Goal: Task Accomplishment & Management: Manage account settings

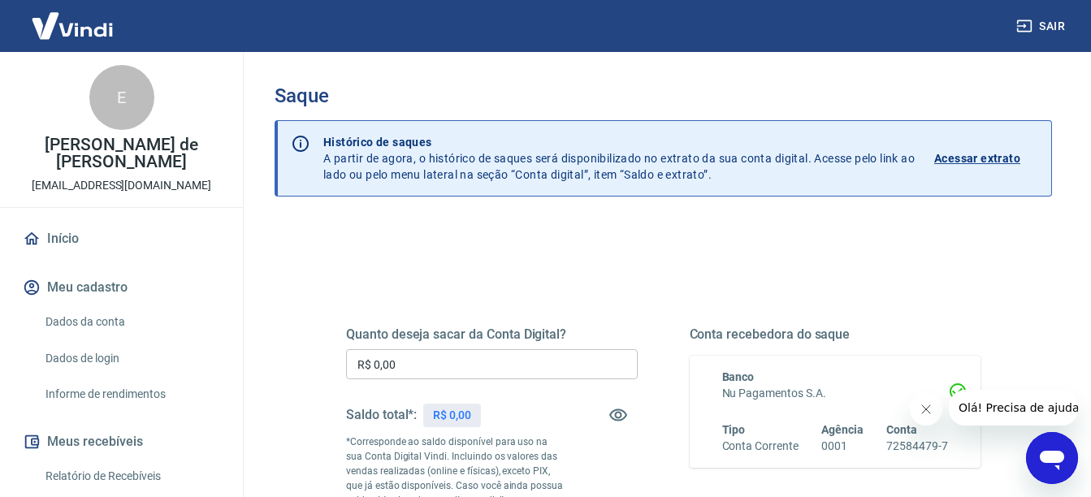
click at [610, 285] on div "Quanto deseja sacar da Conta Digital? R$ 0,00 ​ Saldo total*: R$ 0,00 *Correspo…" at bounding box center [662, 451] width 673 height 392
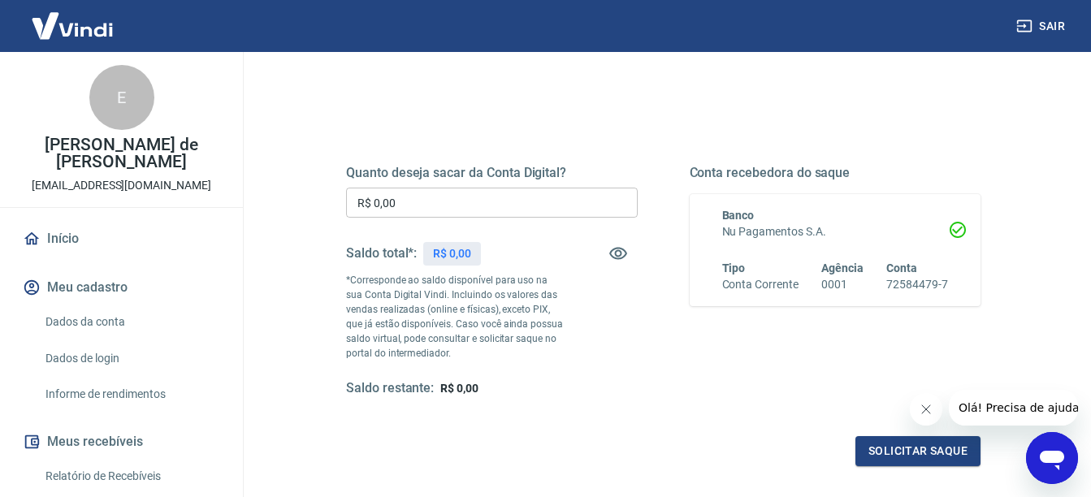
scroll to position [162, 0]
click at [625, 344] on div "Quanto deseja sacar da Conta Digital? R$ 0,00 ​ Saldo total*: R$ 0,00 *Correspo…" at bounding box center [492, 280] width 292 height 232
click at [611, 255] on icon "button" at bounding box center [618, 253] width 18 height 12
click at [611, 255] on icon "button" at bounding box center [618, 252] width 18 height 15
click at [323, 294] on div "Quanto deseja sacar da Conta Digital? R$ 0,00 ​ Saldo total*: R$ 0,00 *Correspo…" at bounding box center [663, 289] width 712 height 392
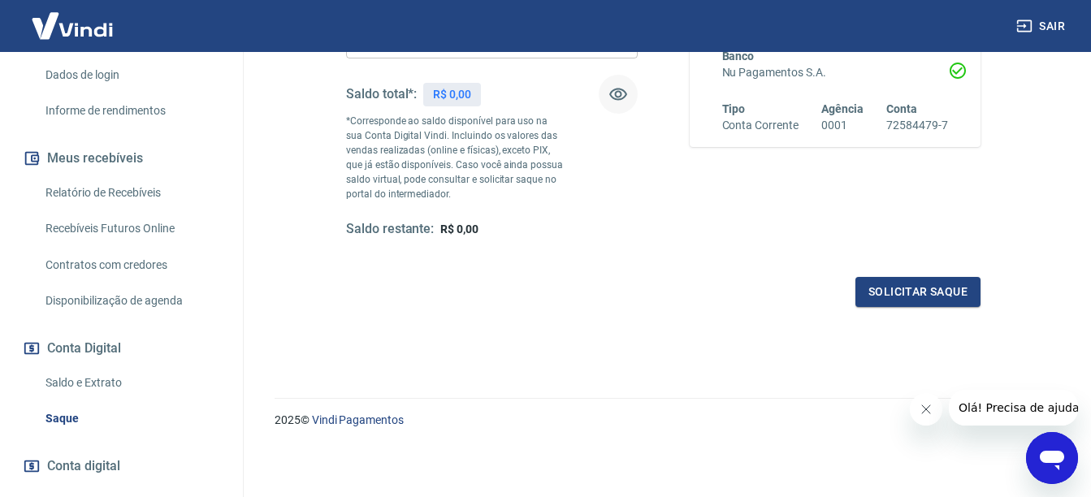
scroll to position [292, 0]
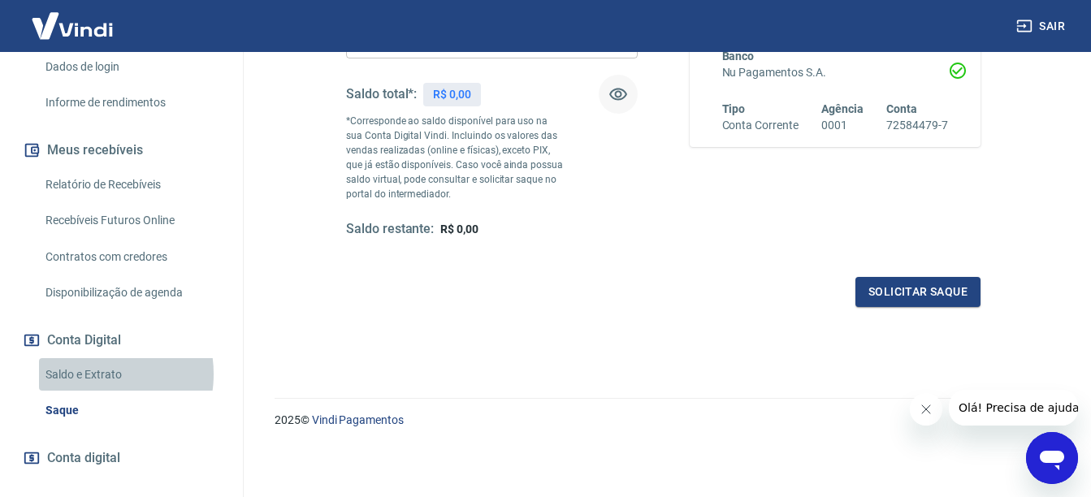
click at [84, 374] on link "Saldo e Extrato" at bounding box center [131, 374] width 184 height 33
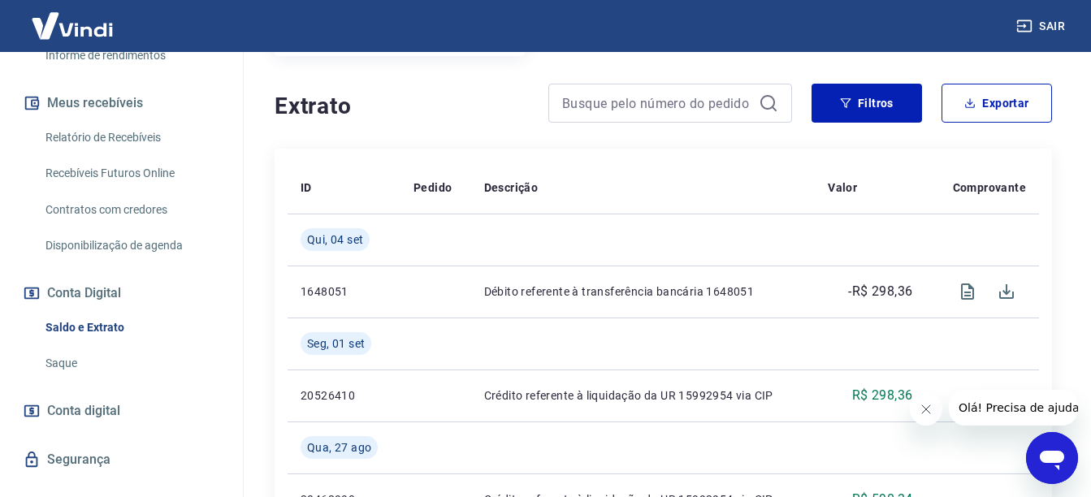
scroll to position [368, 0]
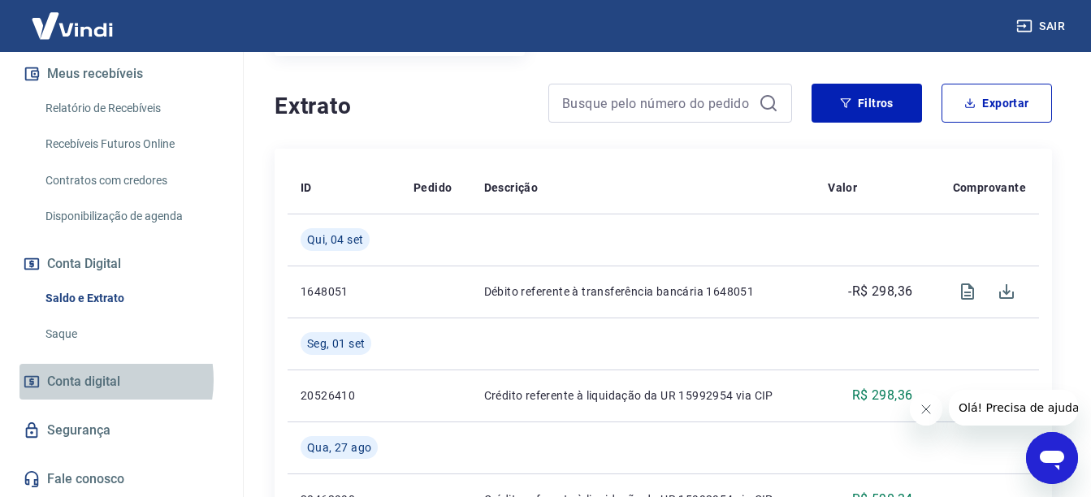
click at [86, 379] on span "Conta digital" at bounding box center [83, 381] width 73 height 23
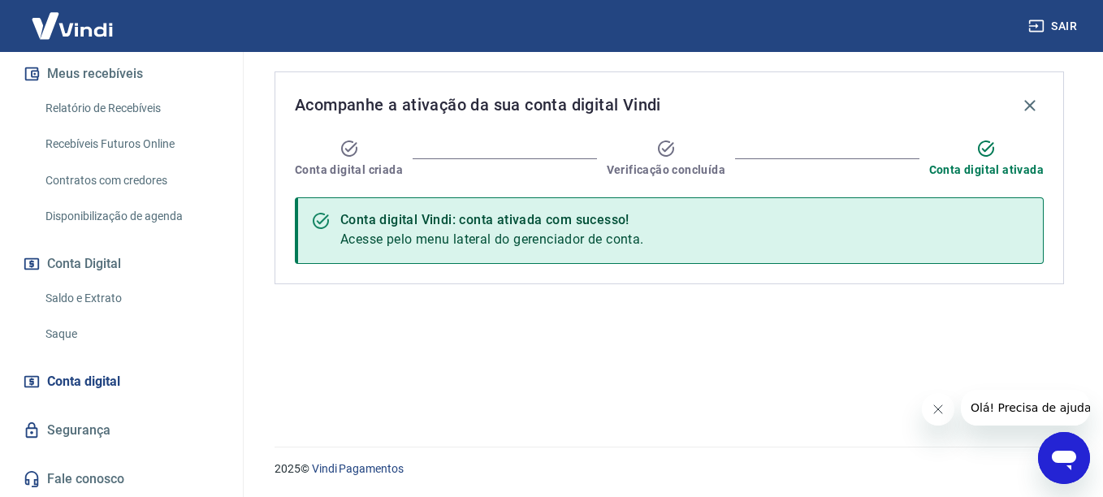
click at [426, 295] on div "Acompanhe a ativação da sua conta digital Vindi Conta digital criada Verificaçã…" at bounding box center [669, 239] width 828 height 375
click at [104, 300] on link "Saldo e Extrato" at bounding box center [131, 298] width 184 height 33
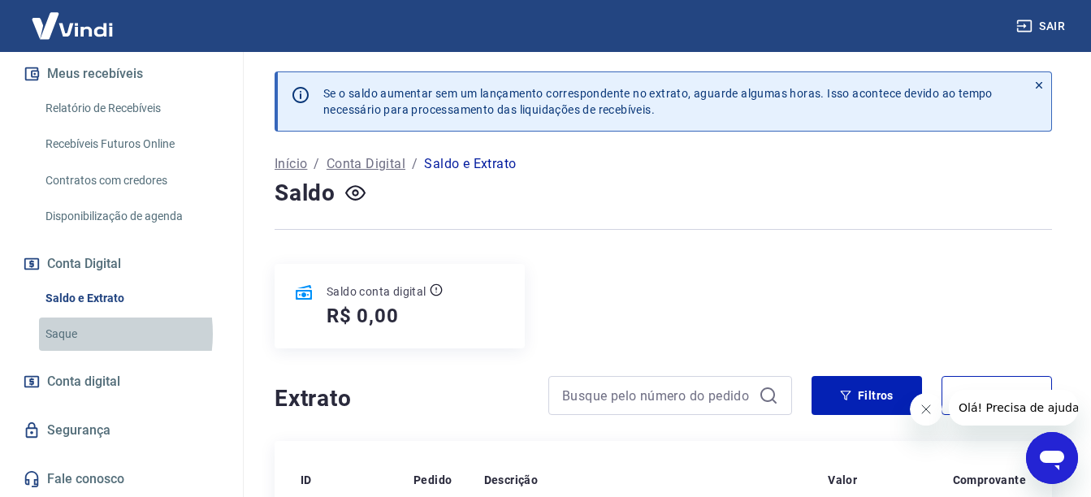
click at [67, 334] on link "Saque" at bounding box center [131, 334] width 184 height 33
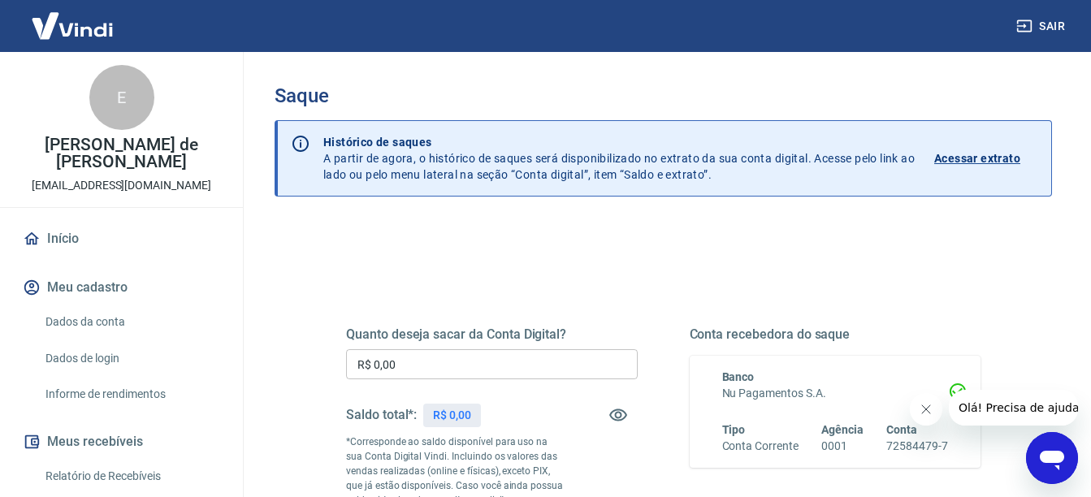
click at [67, 239] on link "Início" at bounding box center [121, 239] width 204 height 36
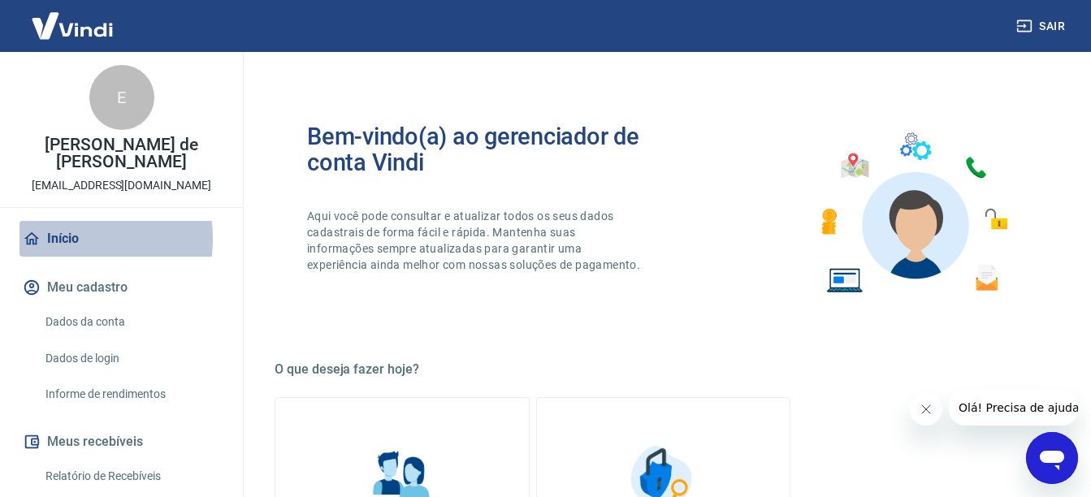
click at [67, 239] on link "Início" at bounding box center [121, 239] width 204 height 36
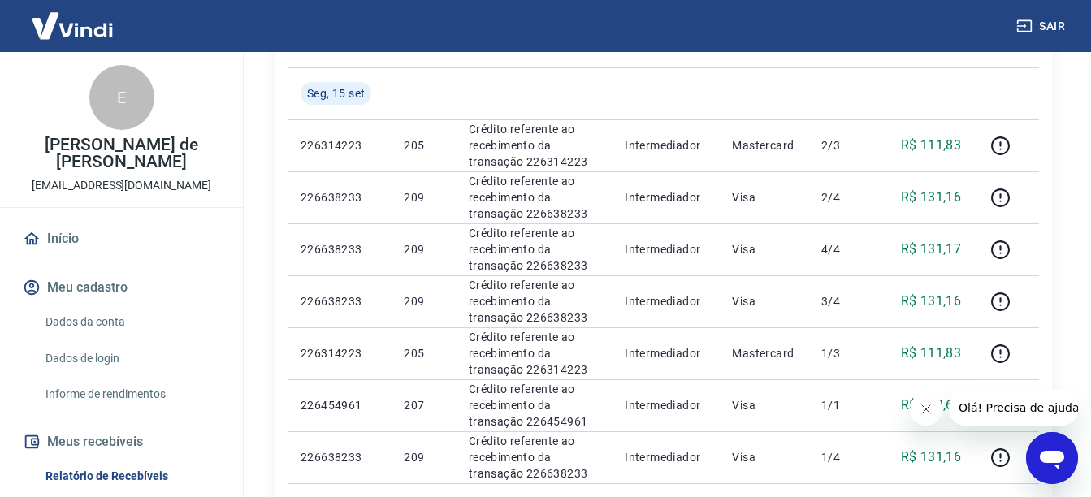
scroll to position [357, 0]
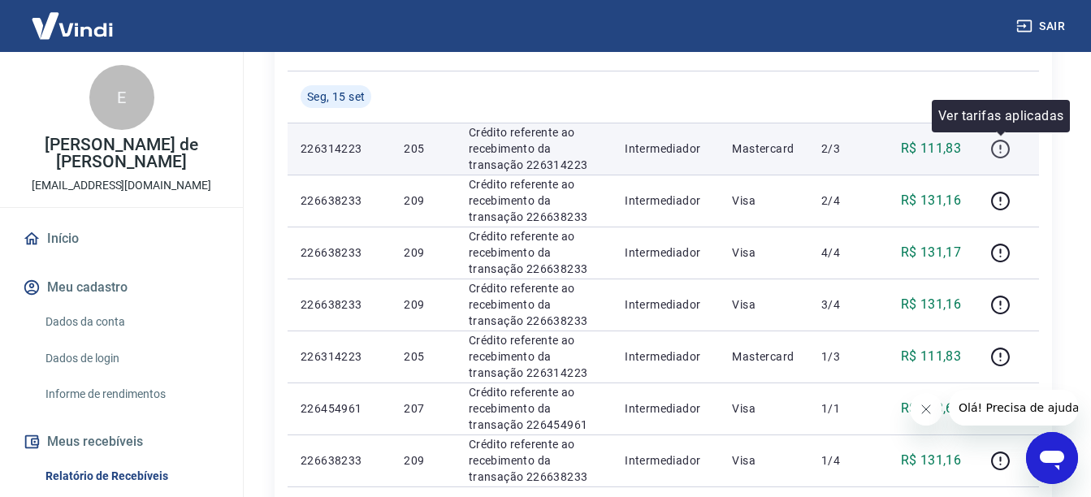
click at [1003, 145] on icon "button" at bounding box center [1000, 149] width 20 height 20
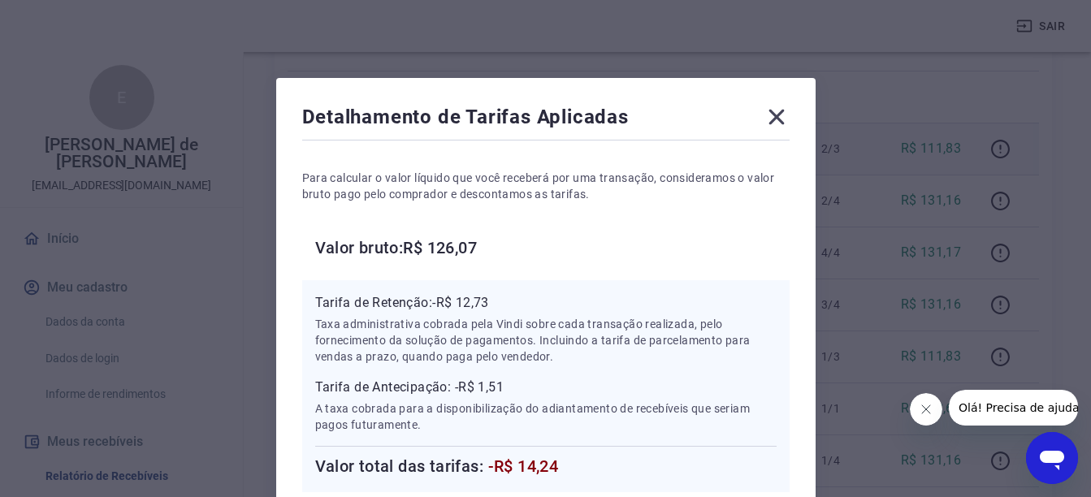
click at [784, 103] on div "Detalhamento de Tarifas Aplicadas Para calcular o valor líquido que você recebe…" at bounding box center [545, 350] width 539 height 544
click at [771, 117] on icon at bounding box center [776, 117] width 26 height 26
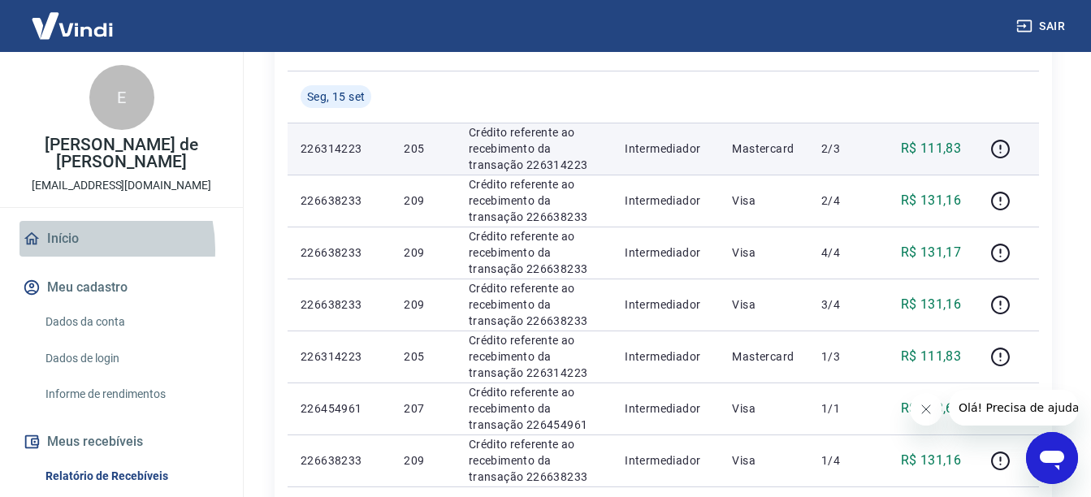
click at [67, 249] on link "Início" at bounding box center [121, 239] width 204 height 36
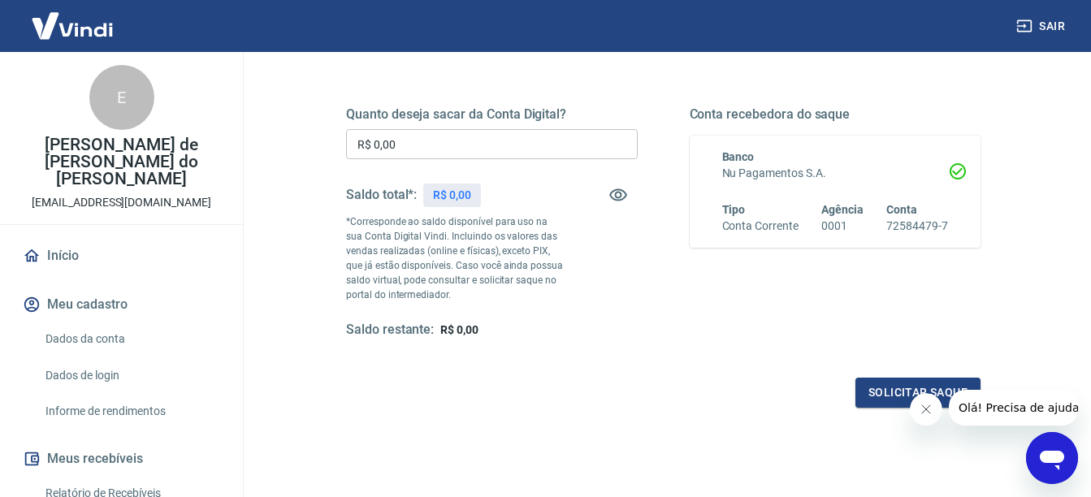
scroll to position [321, 0]
